Goal: Use online tool/utility: Utilize a website feature to perform a specific function

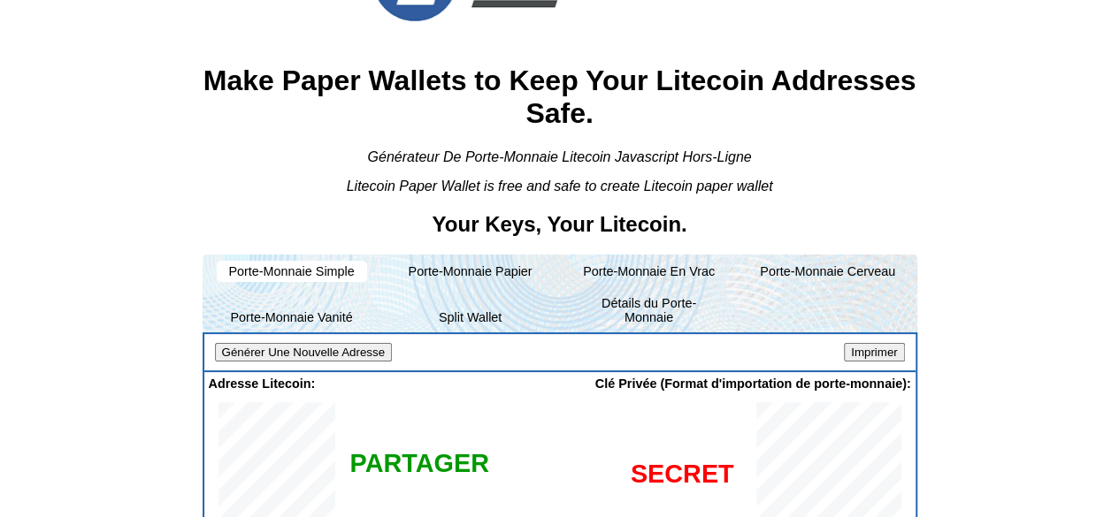
scroll to position [88, 0]
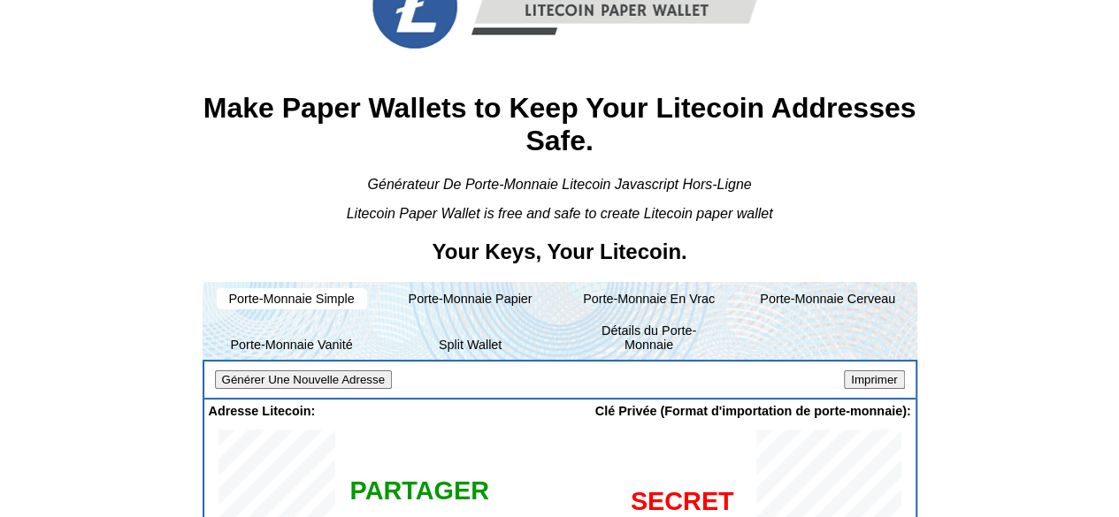
copy span "LSetV2UR5W9cUThN1XrAAB6udwmTAtxpq9"
click at [328, 371] on input "Générer Une Nouvelle Adresse" at bounding box center [303, 380] width 177 height 19
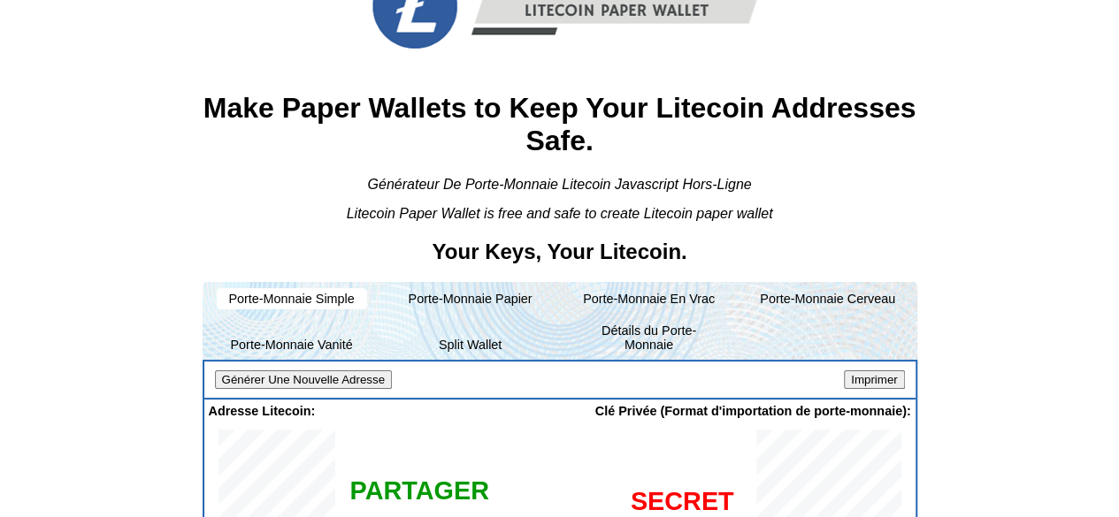
copy span "LRpRPFEFAyWbGKjurm7dwF7iEp1uLMBLCz"
click at [338, 371] on input "Générer Une Nouvelle Adresse" at bounding box center [303, 380] width 177 height 19
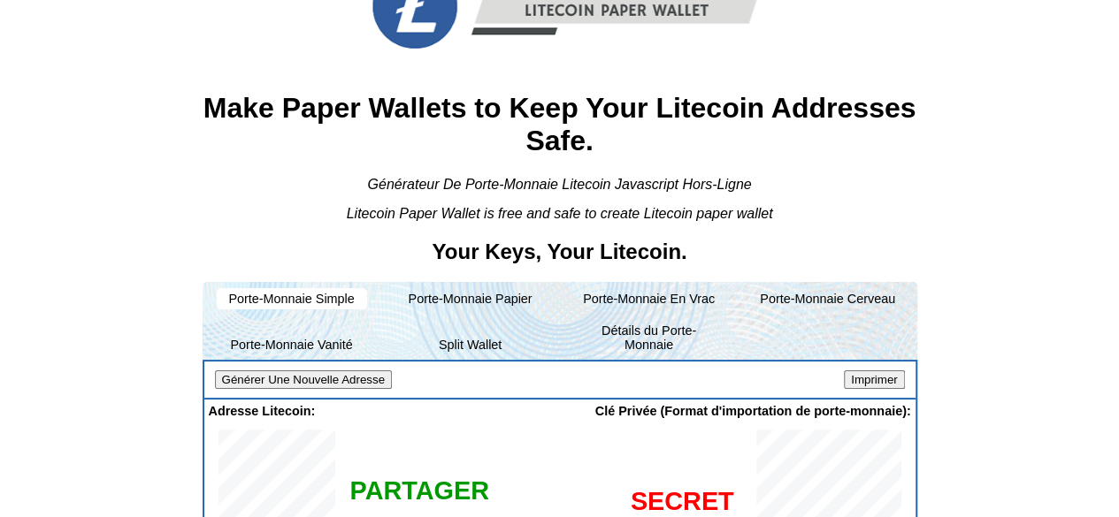
copy span "Lgb1Buzge3dqPhFSajMH8oPvUi6CE1xxV1"
click at [302, 371] on input "Générer Une Nouvelle Adresse" at bounding box center [303, 380] width 177 height 19
copy span "LVxfEo1YNA8MpJWtYHiXQpiqKcrAocaGZw"
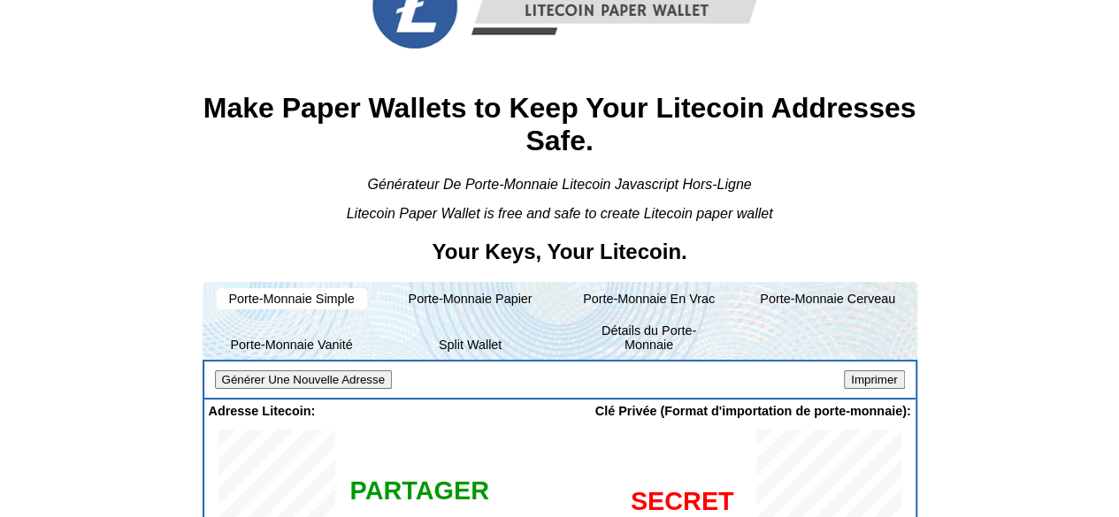
click at [348, 371] on input "Générer Une Nouvelle Adresse" at bounding box center [303, 380] width 177 height 19
copy span "LdMektUSSF4jje8FpJfCXdV6UJUu2uohhH"
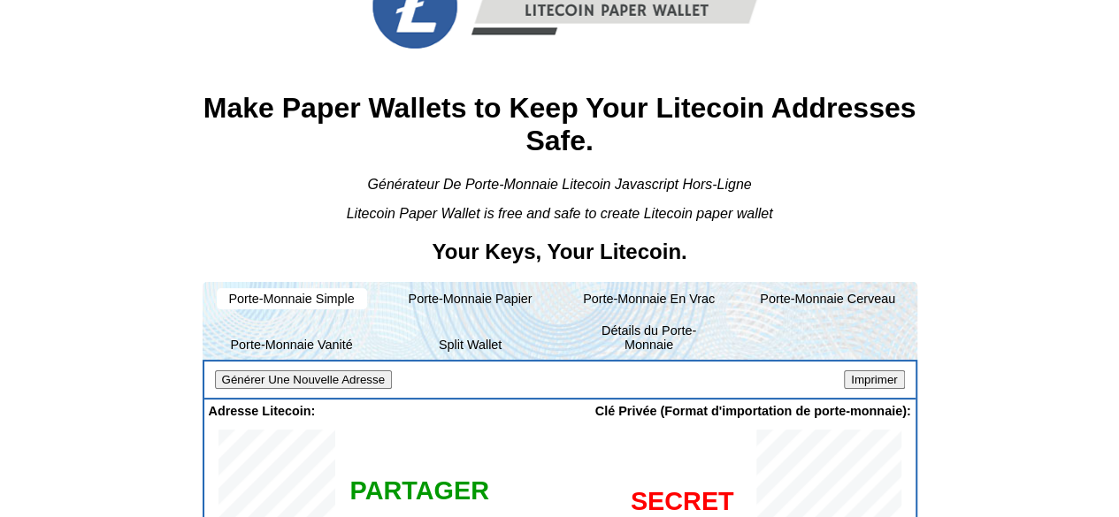
click at [284, 371] on input "Générer Une Nouvelle Adresse" at bounding box center [303, 380] width 177 height 19
copy span "LfHnb1dro3oDz8QmkFYwvdUgSaHkM6Av4m"
click at [324, 334] on li "Porte-Monnaie Vanité" at bounding box center [292, 344] width 150 height 21
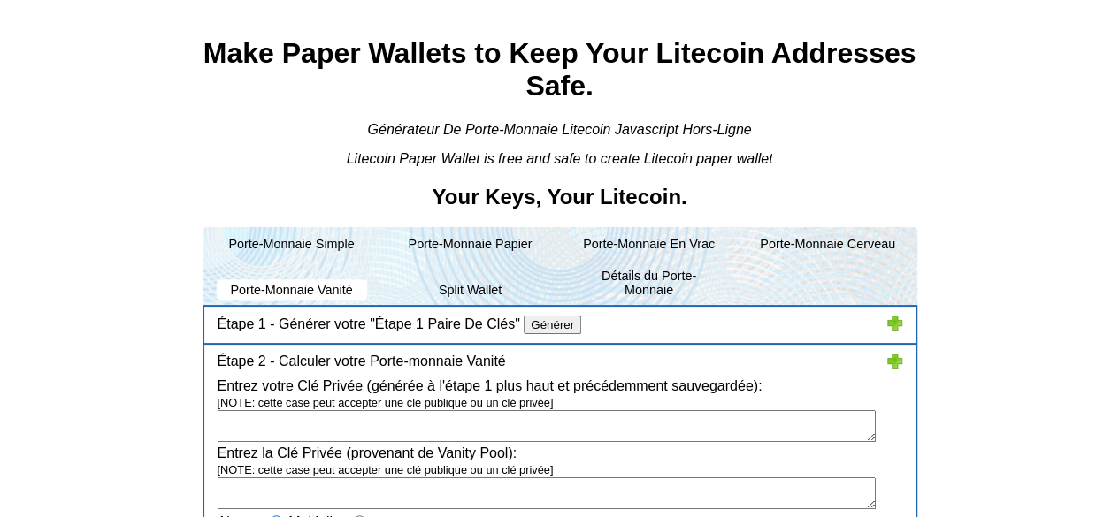
scroll to position [35, 0]
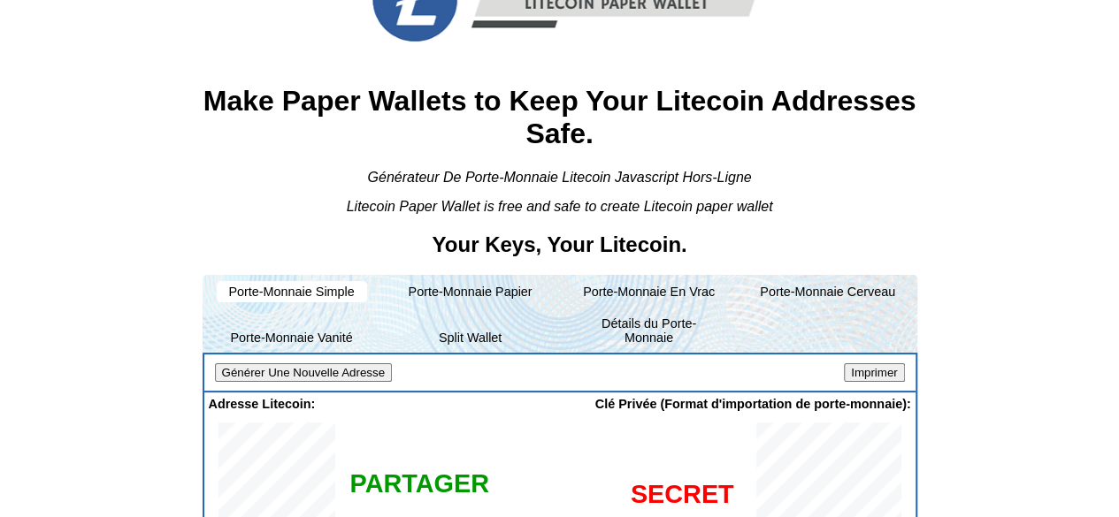
scroll to position [124, 0]
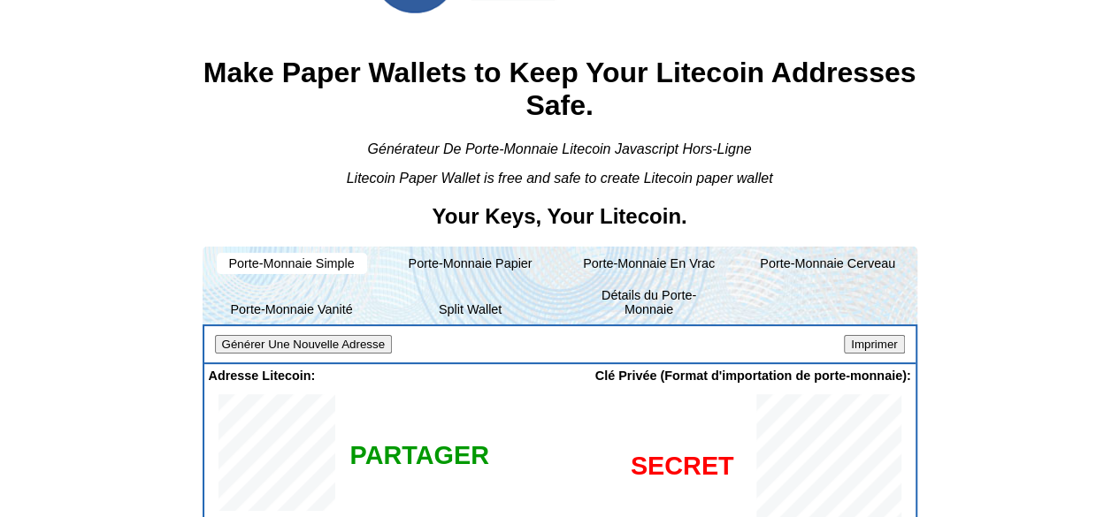
copy span "LYqegdKXVzjLZe6vZfmXAxpW9NgQ5WZAkC"
click at [339, 335] on input "Générer Une Nouvelle Adresse" at bounding box center [303, 344] width 177 height 19
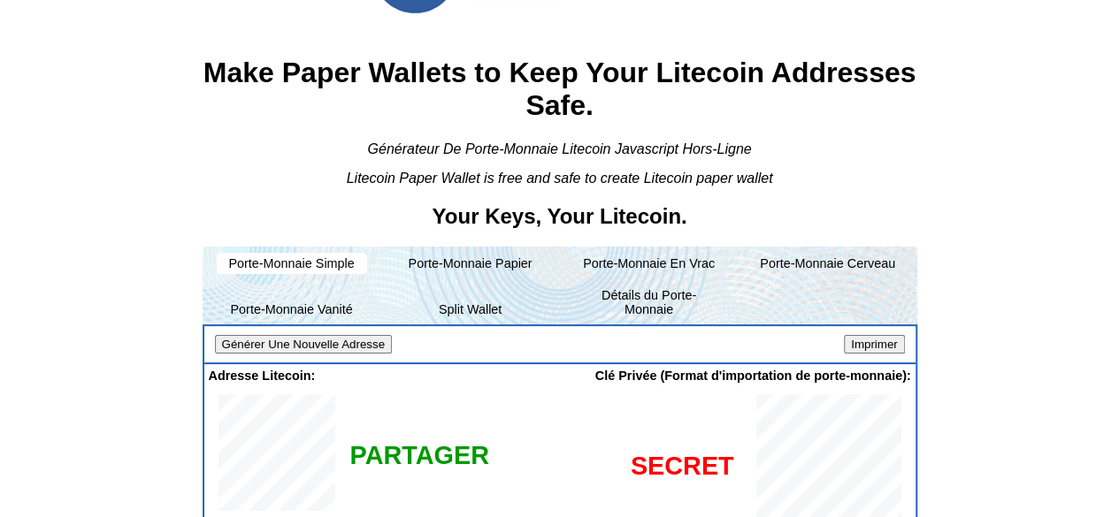
copy span "LQ7ejRxgChTTZaaYWYDfnf5sk8ayKgQ7zx"
click at [357, 335] on input "Générer Une Nouvelle Adresse" at bounding box center [303, 344] width 177 height 19
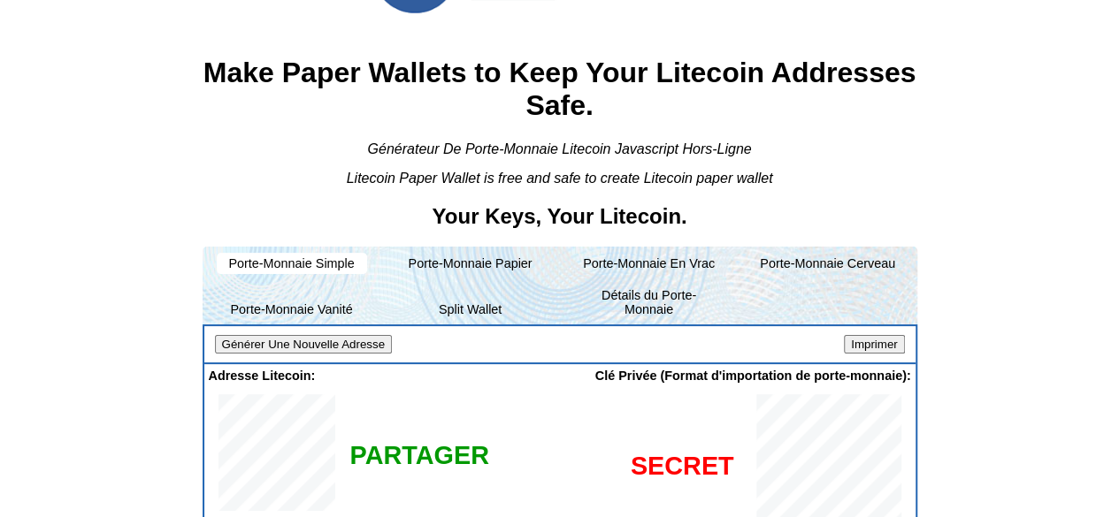
copy span "LMJcbH22a5eikcrVUw2Qjr65VSGNWR162r"
click at [333, 335] on input "Générer Une Nouvelle Adresse" at bounding box center [303, 344] width 177 height 19
copy span "LPNbXfGeLoaNJgkquiWLFPQDVUs3qYf1qH"
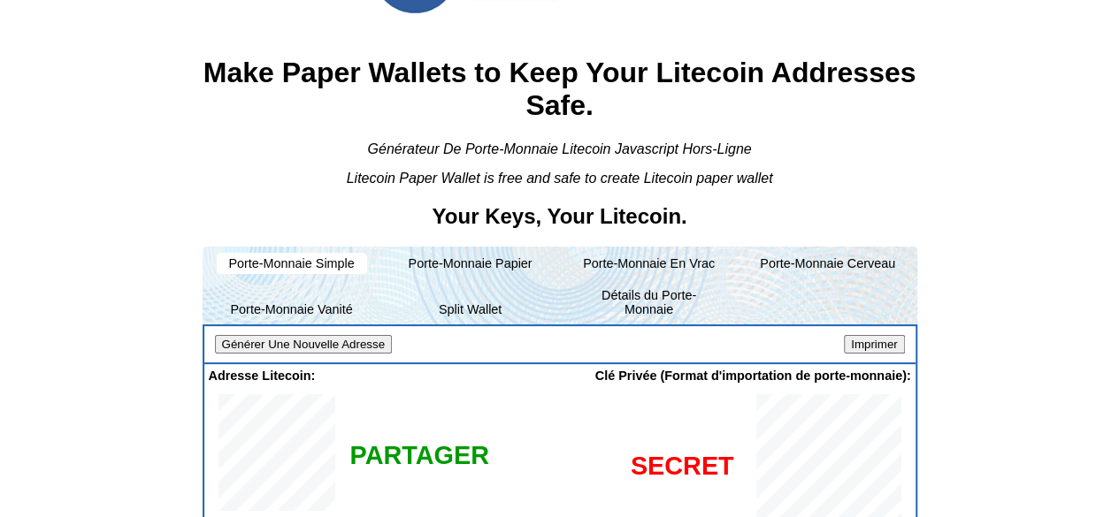
click at [346, 335] on input "Générer Une Nouvelle Adresse" at bounding box center [303, 344] width 177 height 19
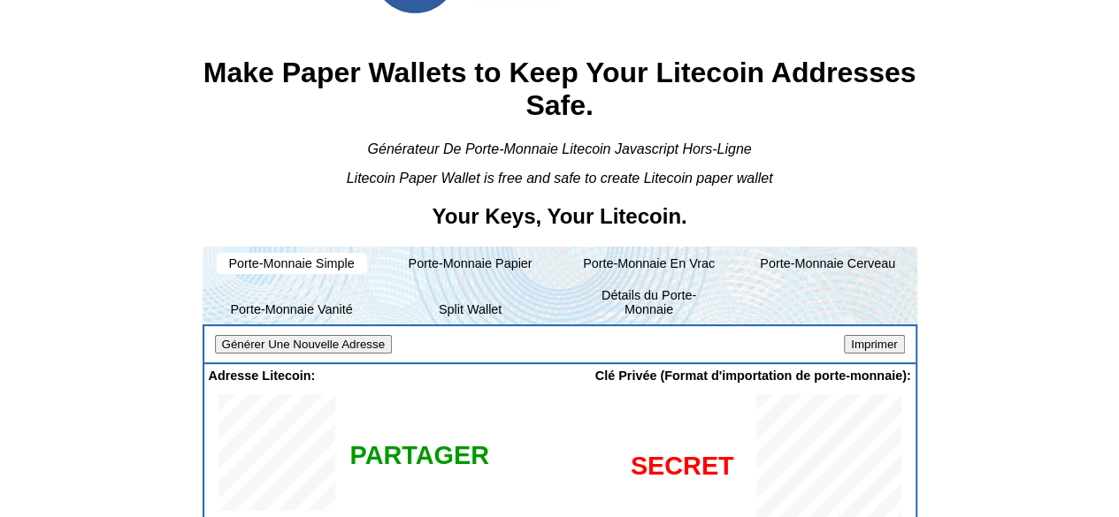
copy span "LYMSrZZcyd25jU8kPqmQk9FpXzG8uzTJvu"
click at [325, 335] on input "Générer Une Nouvelle Adresse" at bounding box center [303, 344] width 177 height 19
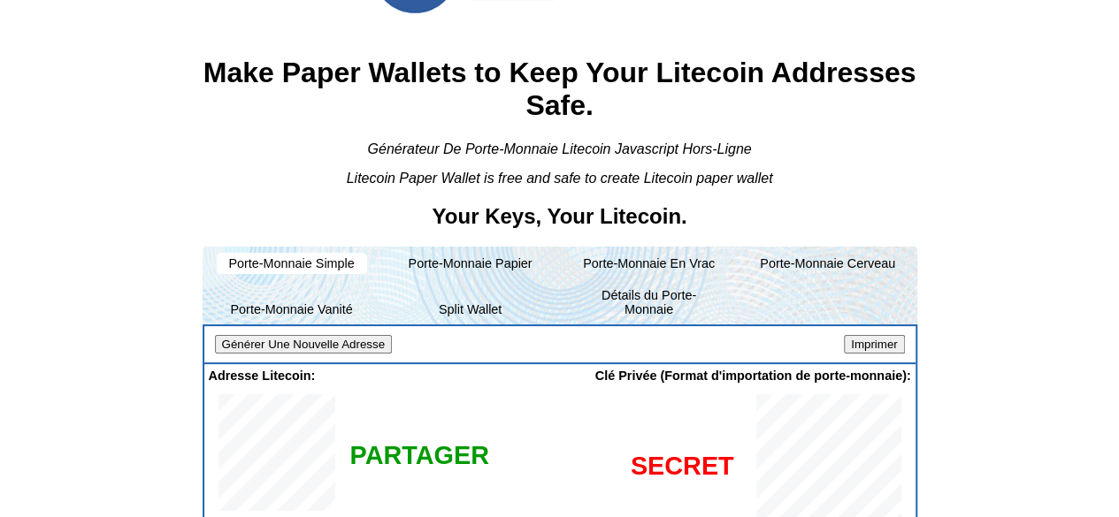
copy span "LXaVKaS6dVwvwBiyzFag2eyvom7xp6p2bZ"
click at [356, 335] on input "Générer Une Nouvelle Adresse" at bounding box center [303, 344] width 177 height 19
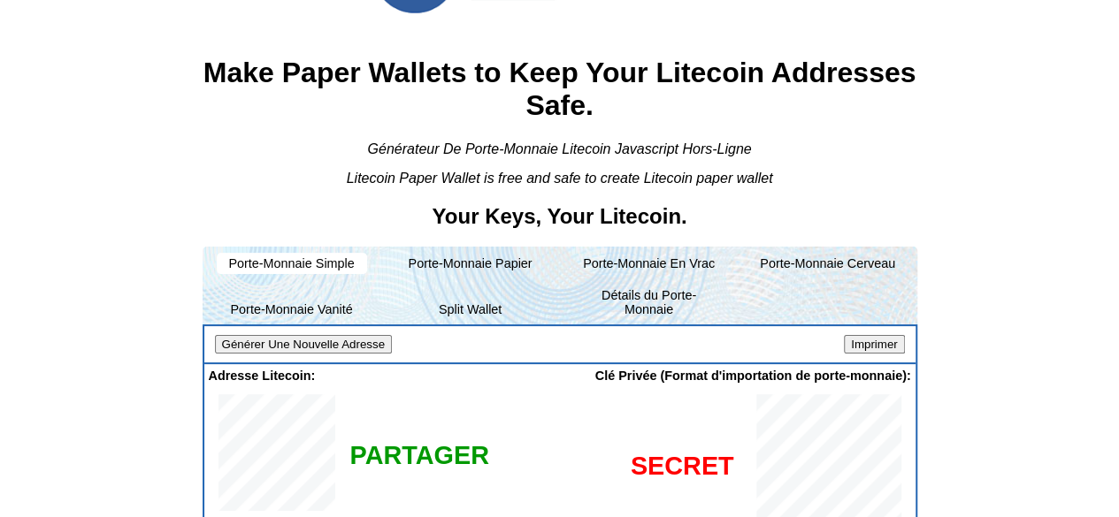
copy span "LdQqkFFk4vuzY5VqJiQK4Z1T4LqcvwGrVz"
click at [353, 335] on input "Générer Une Nouvelle Adresse" at bounding box center [303, 344] width 177 height 19
copy span "LSoHQvJF7C841eAsKY1jxNokS9rtH56rTE"
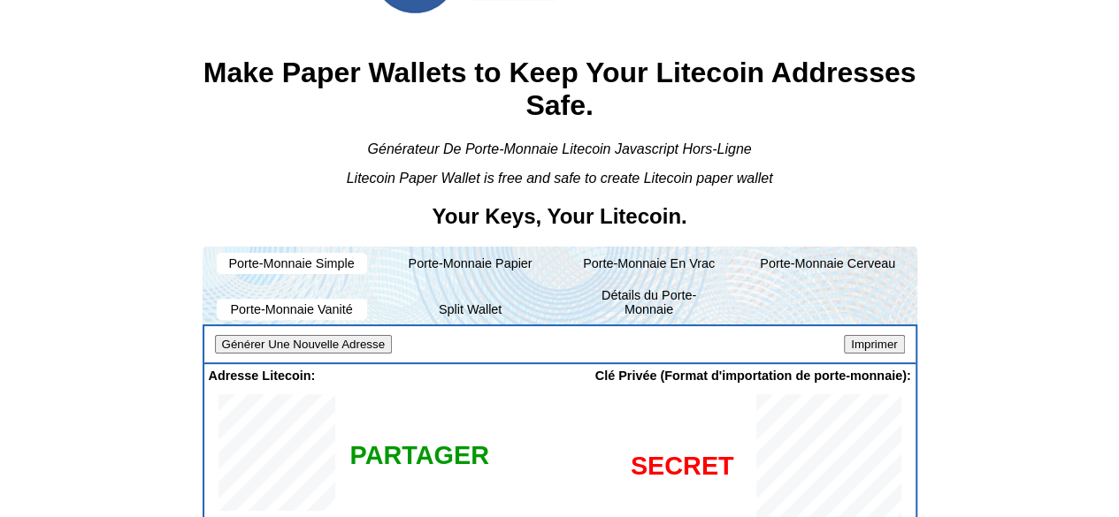
click at [332, 299] on li "Porte-Monnaie Vanité" at bounding box center [292, 309] width 150 height 21
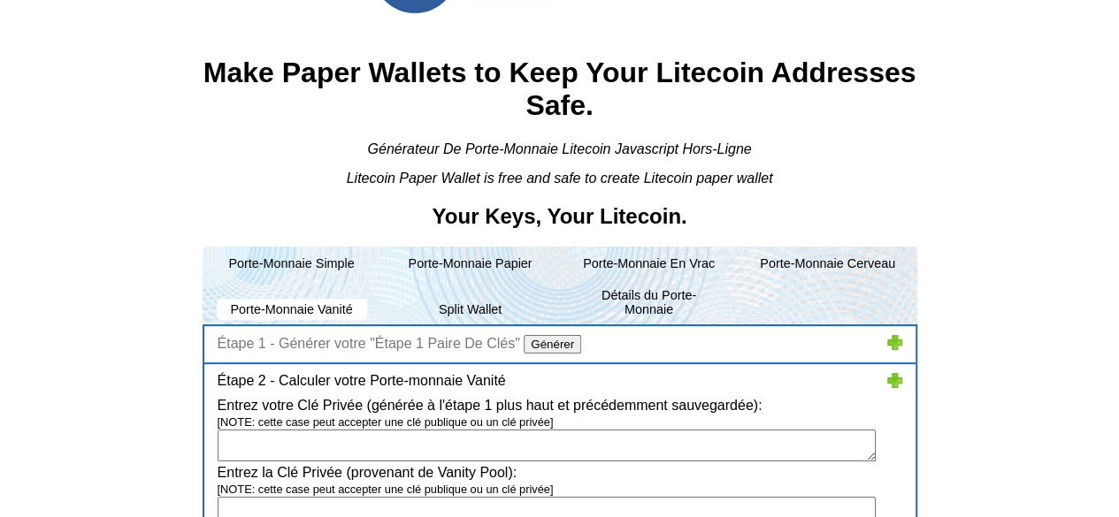
click at [306, 336] on label "Étape 1 - Générer votre "Étape 1 Paire De Clés"" at bounding box center [369, 343] width 302 height 15
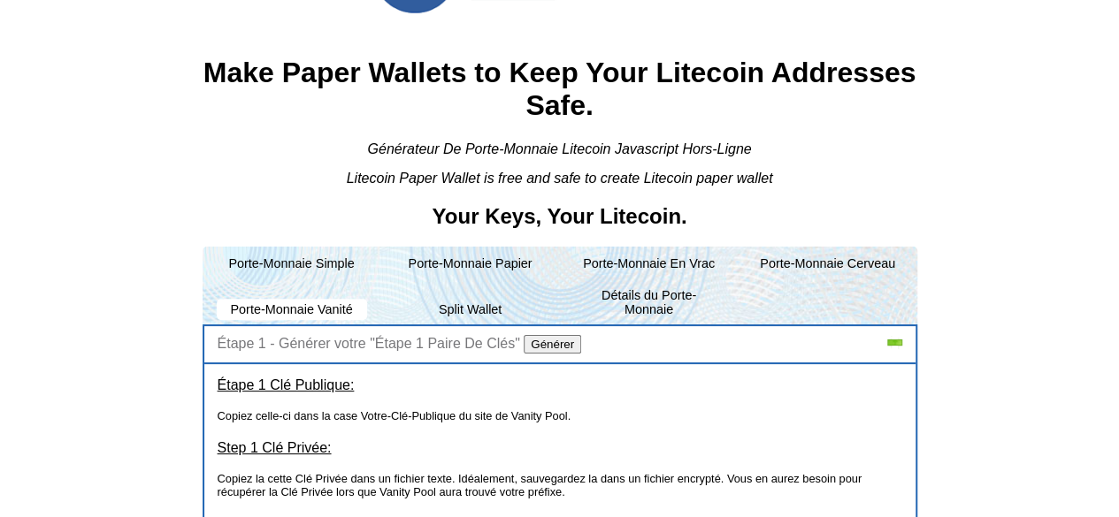
click at [558, 326] on div "Étape 1 - Générer votre "Étape 1 Paire De Clés" Générer" at bounding box center [559, 345] width 711 height 38
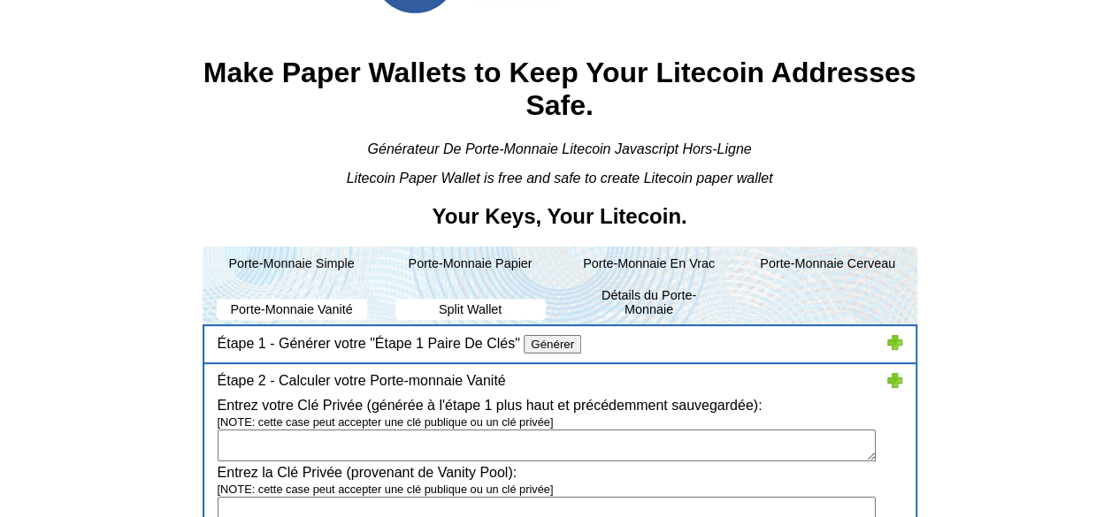
click at [463, 299] on li "Split Wallet" at bounding box center [470, 309] width 150 height 21
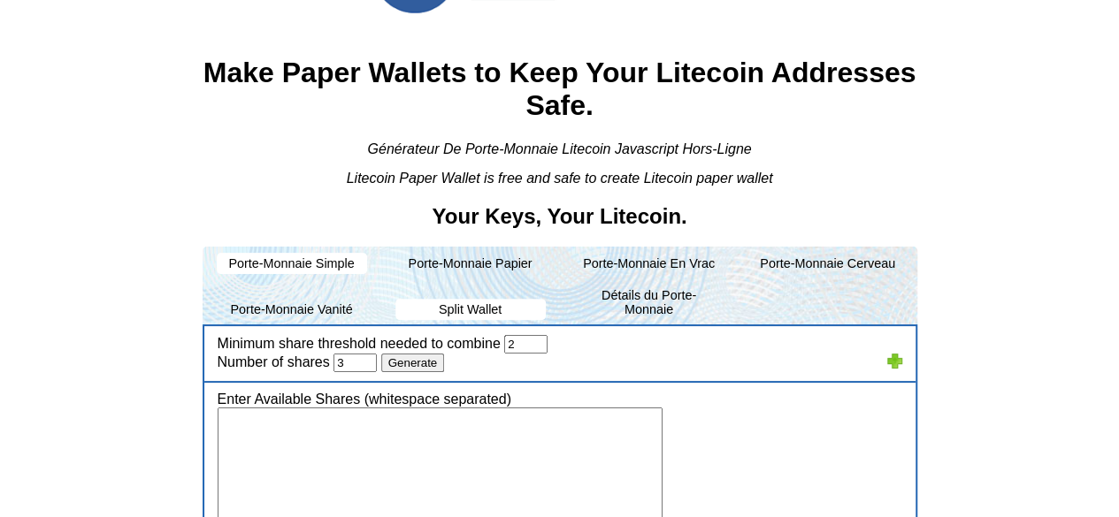
click at [315, 253] on li "Porte-Monnaie Simple" at bounding box center [292, 263] width 150 height 21
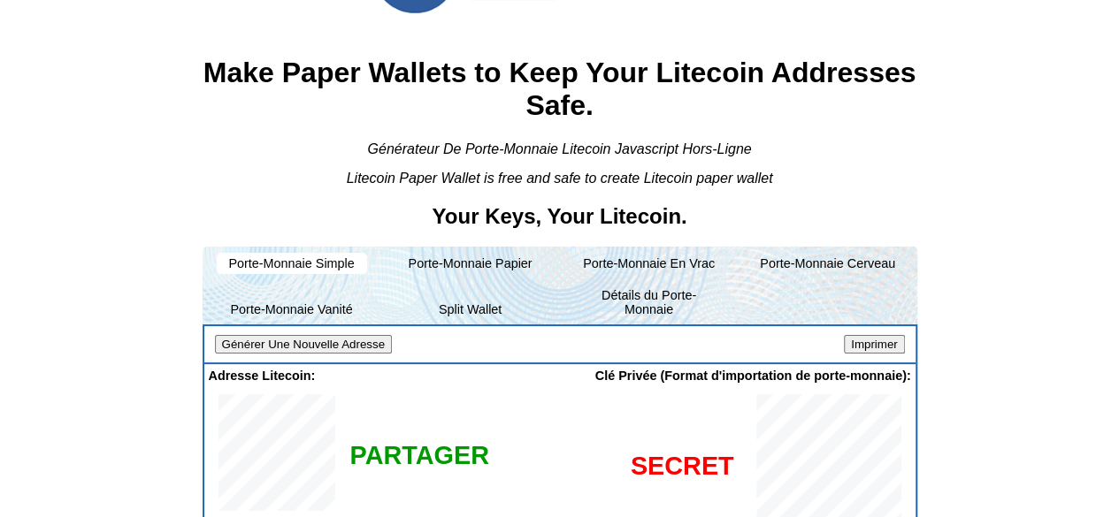
click at [318, 335] on input "Générer Une Nouvelle Adresse" at bounding box center [303, 344] width 177 height 19
drag, startPoint x: 348, startPoint y: 424, endPoint x: 324, endPoint y: 420, distance: 25.0
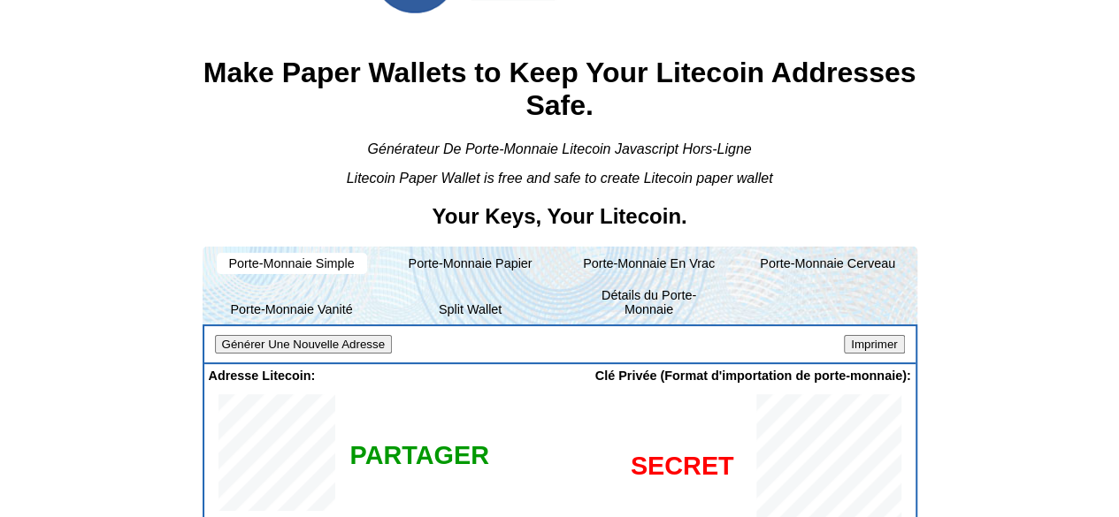
copy span "LX1Sxts6Vqcn8Zo37BKwVY6W1D9eZWjVWM"
click at [318, 335] on input "Générer Une Nouvelle Adresse" at bounding box center [303, 344] width 177 height 19
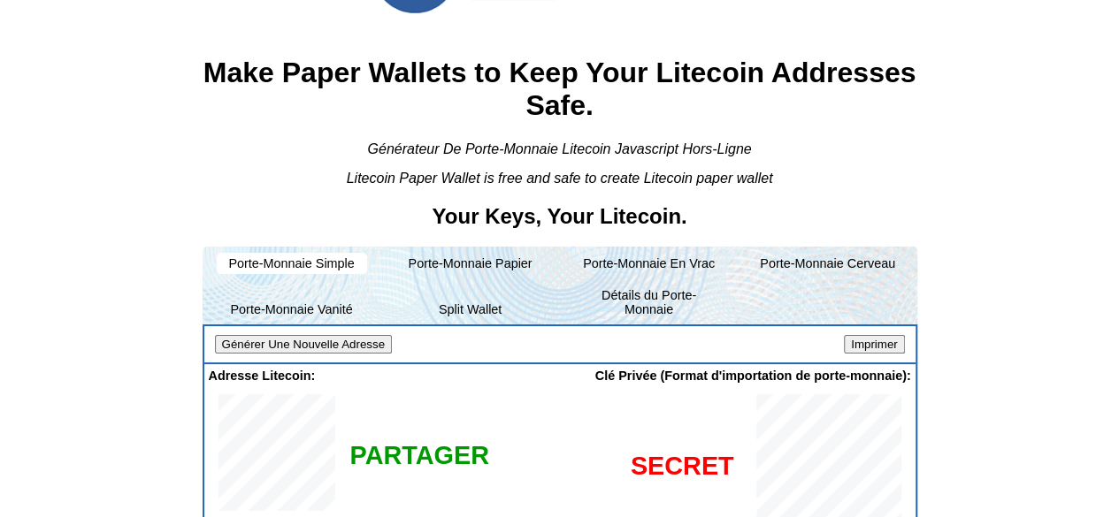
copy span "LVR5jTSqtpD93kpaL1nWRDqRoVQnqzdEtt"
click at [341, 335] on input "Générer Une Nouvelle Adresse" at bounding box center [303, 344] width 177 height 19
drag, startPoint x: 356, startPoint y: 420, endPoint x: 341, endPoint y: 430, distance: 17.9
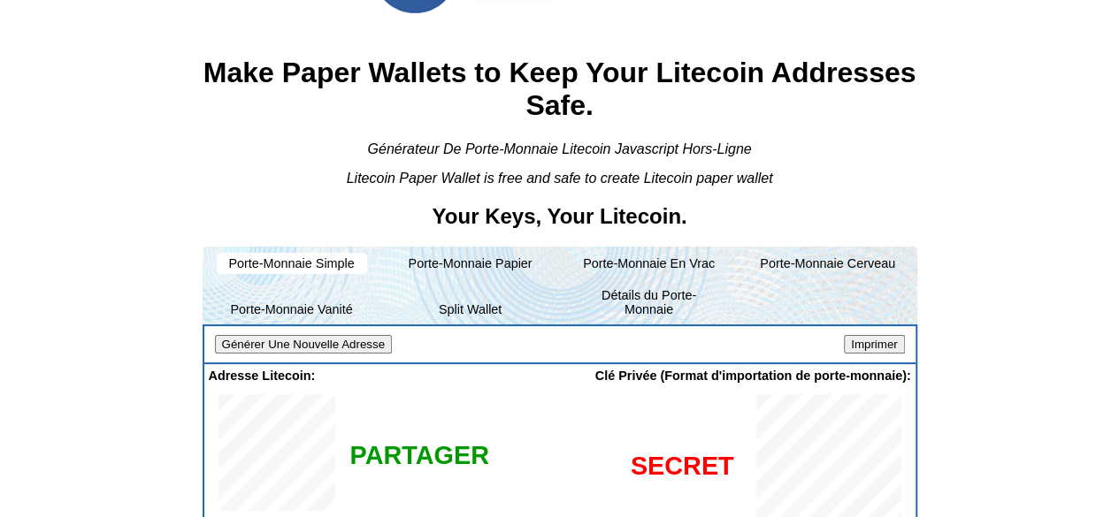
click at [341, 335] on input "Générer Une Nouvelle Adresse" at bounding box center [303, 344] width 177 height 19
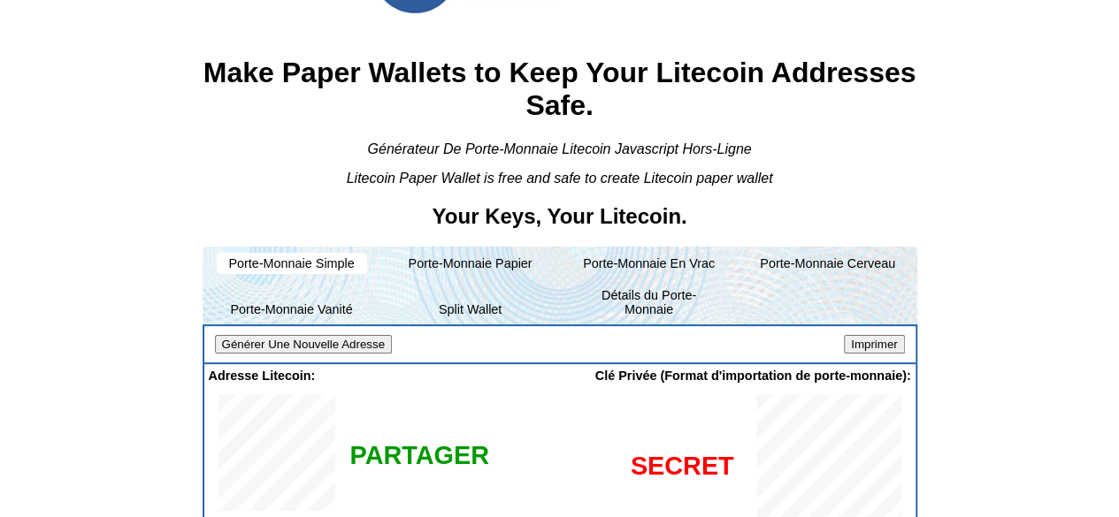
click at [366, 335] on input "Générer Une Nouvelle Adresse" at bounding box center [303, 344] width 177 height 19
